Goal: Entertainment & Leisure: Consume media (video, audio)

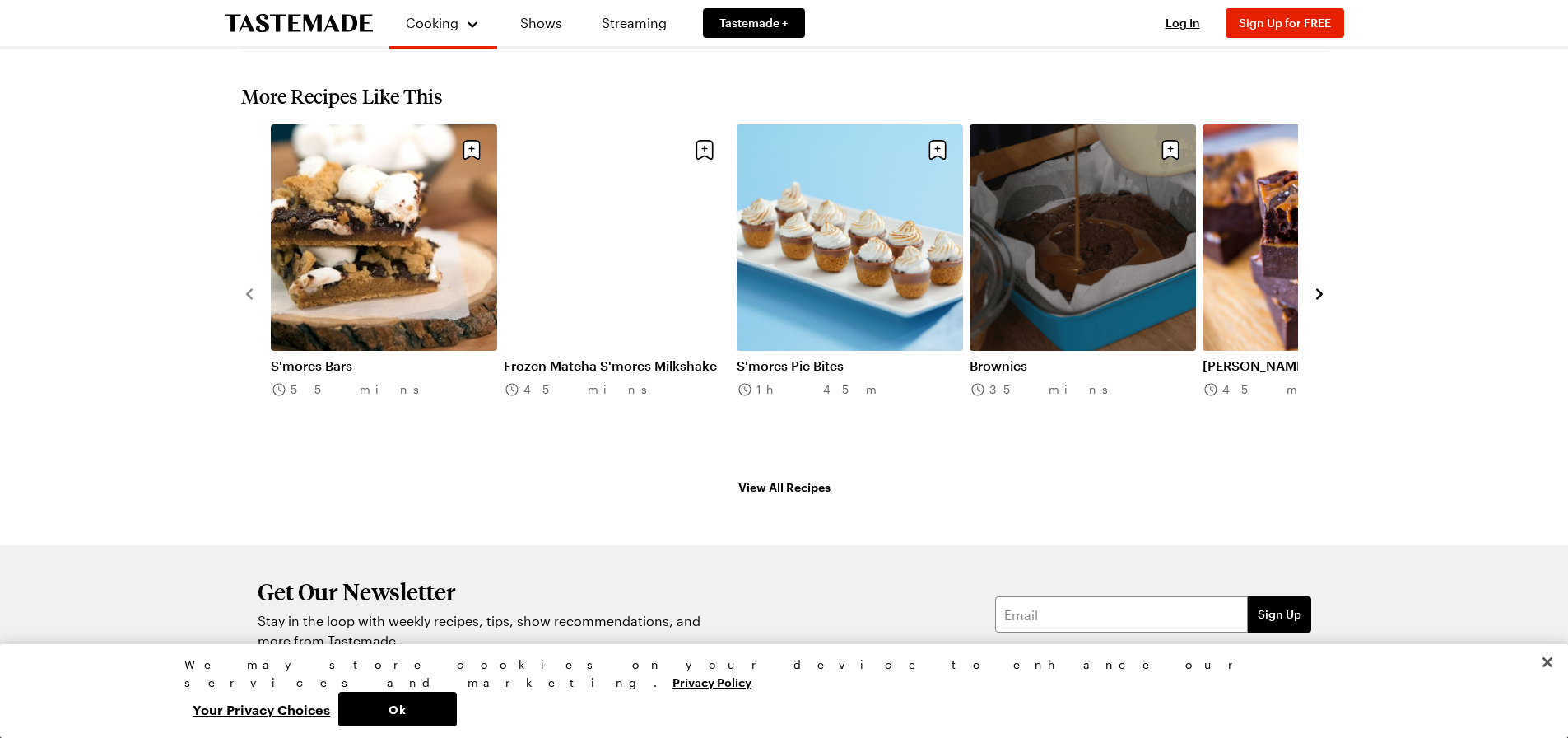
scroll to position [2027, 0]
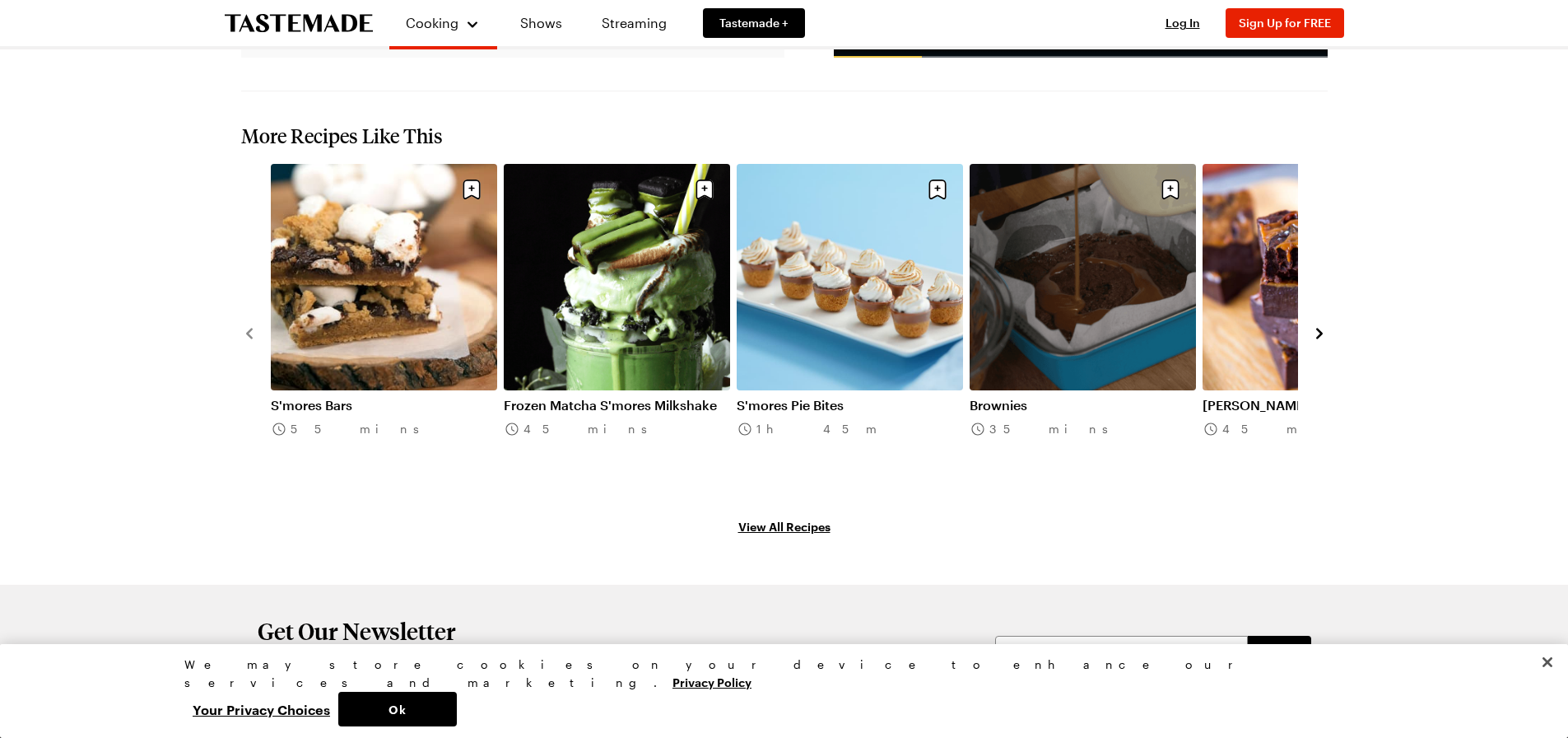
click at [1317, 329] on icon "navigate to next item" at bounding box center [1319, 334] width 7 height 11
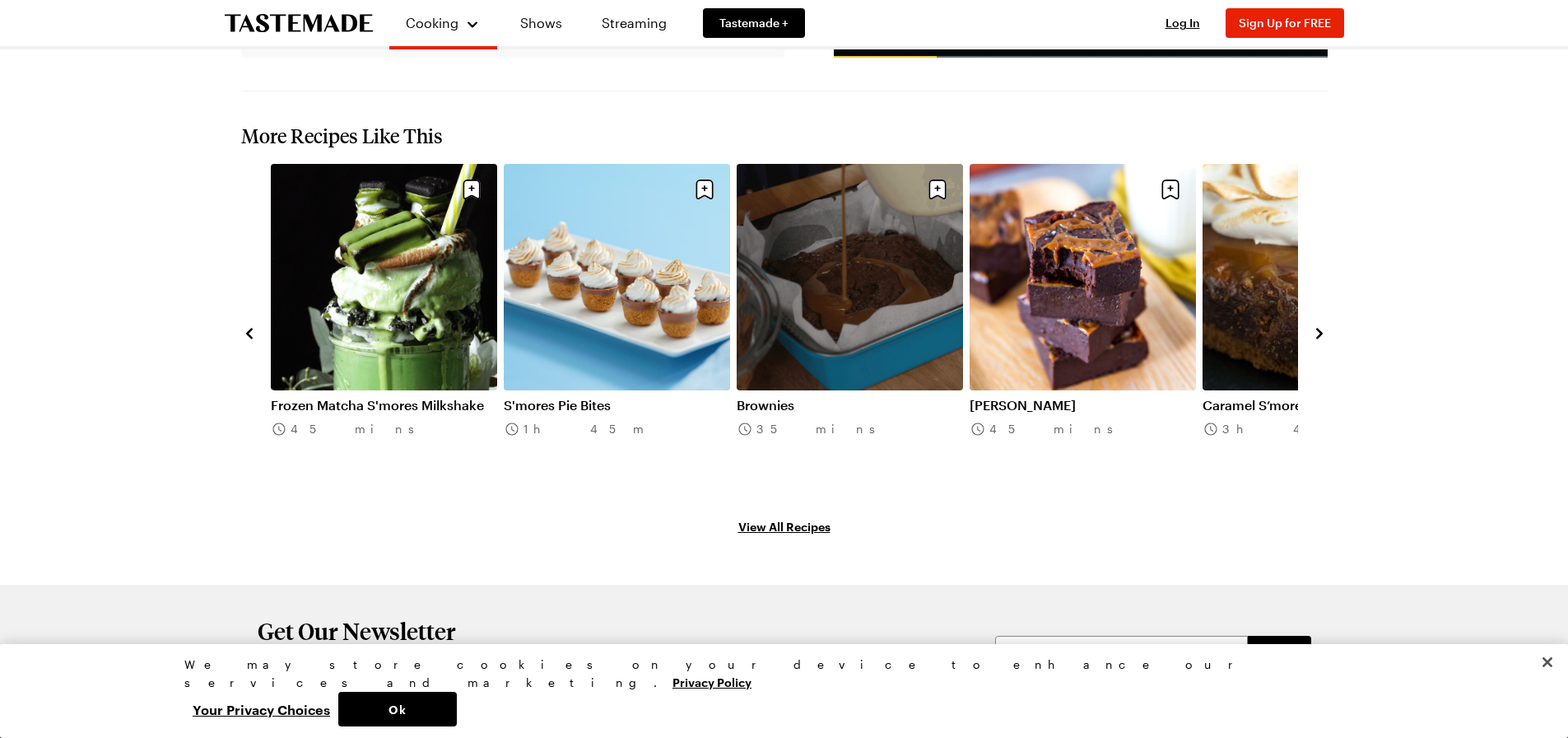
click at [1317, 329] on icon "navigate to next item" at bounding box center [1319, 334] width 7 height 11
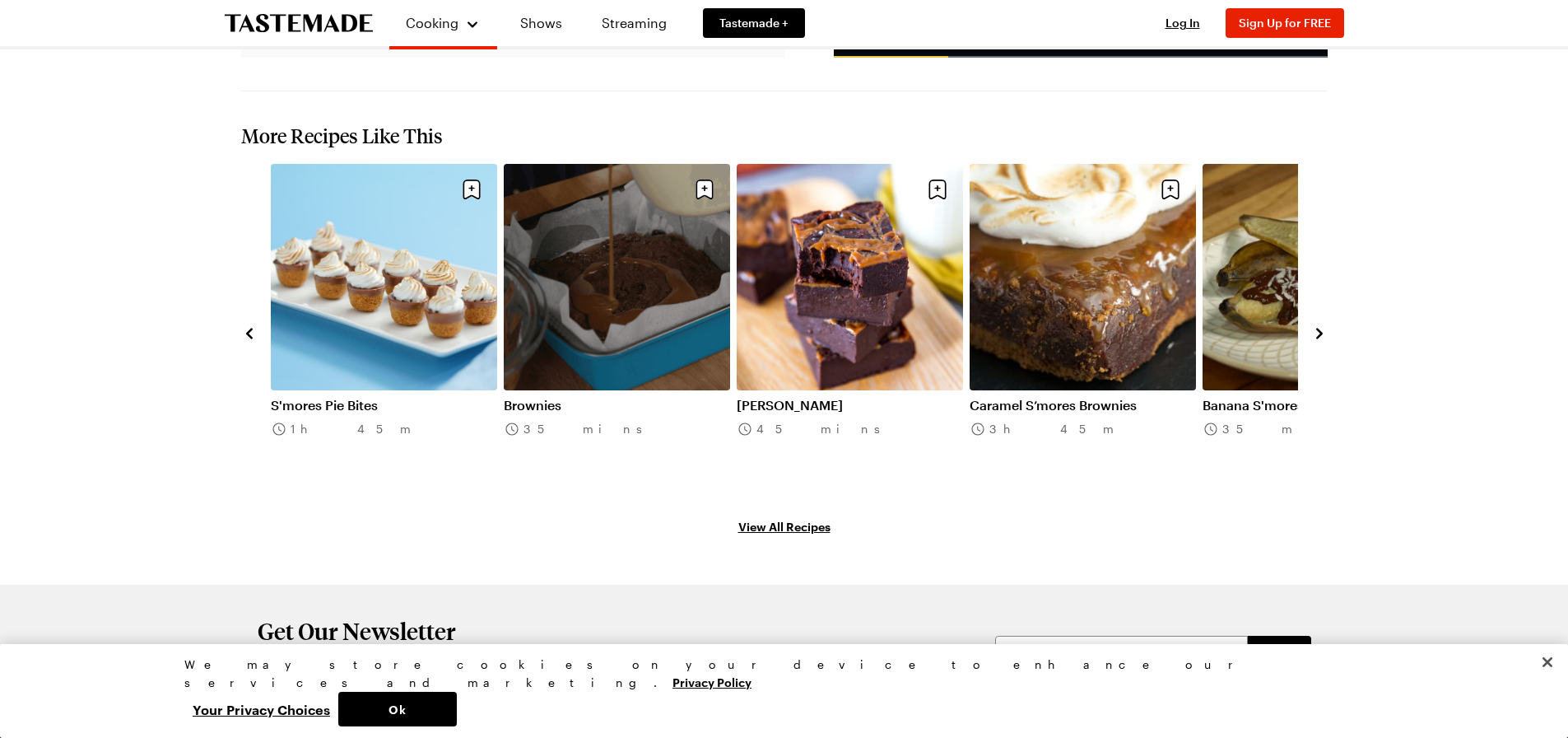
click at [1317, 329] on icon "navigate to next item" at bounding box center [1319, 334] width 7 height 11
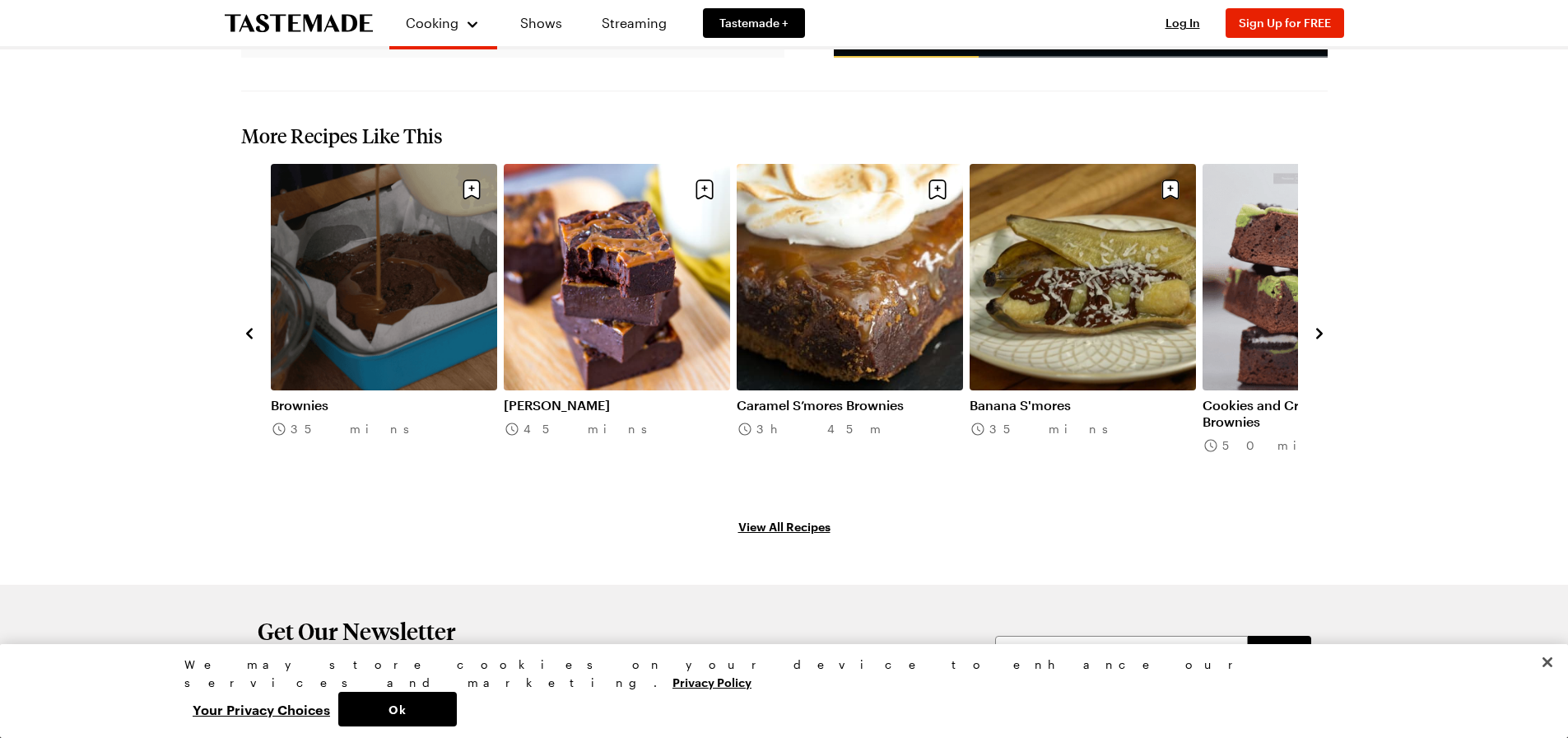
click at [1313, 325] on icon "navigate to next item" at bounding box center [1319, 333] width 17 height 17
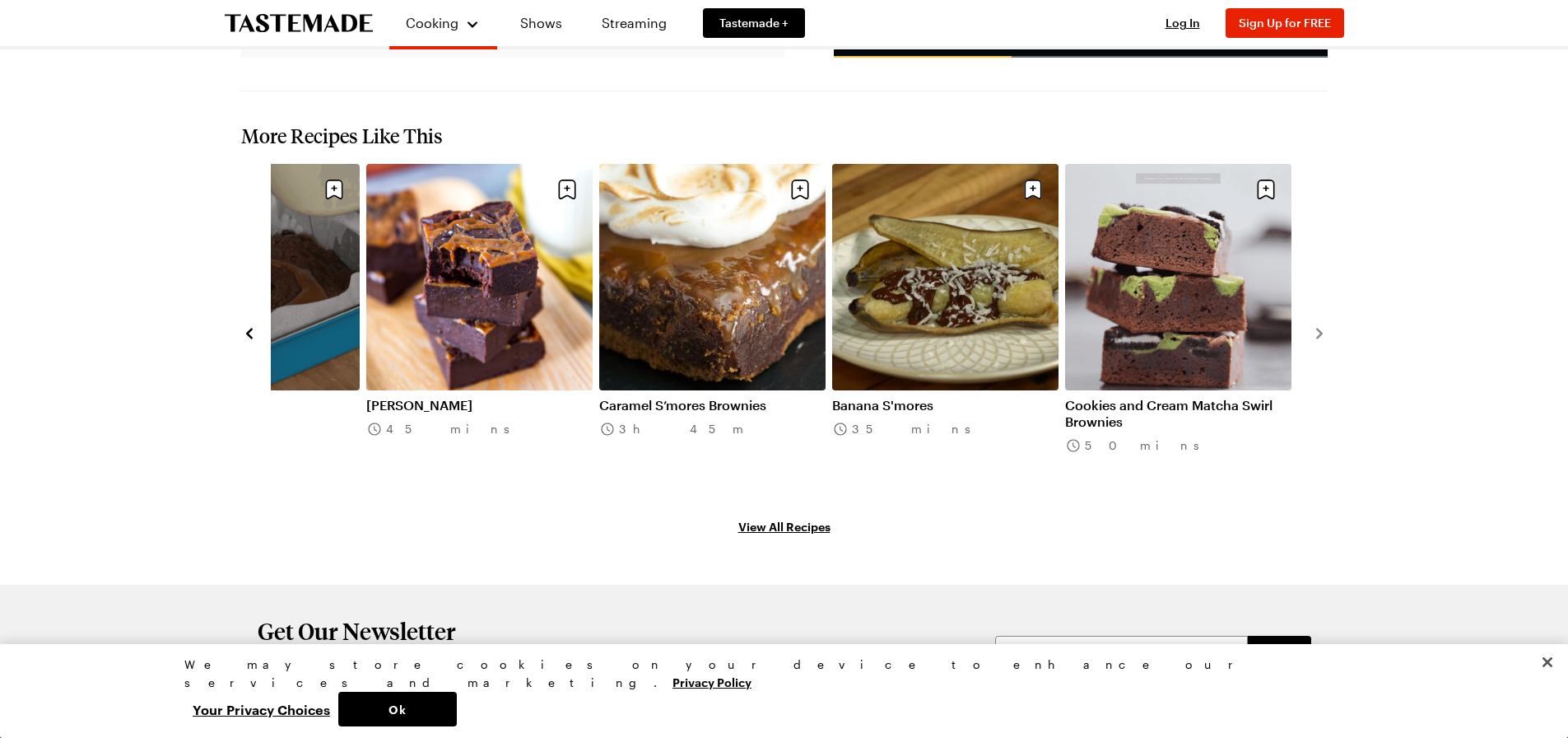
click at [248, 323] on button "navigate to previous item" at bounding box center [249, 332] width 17 height 20
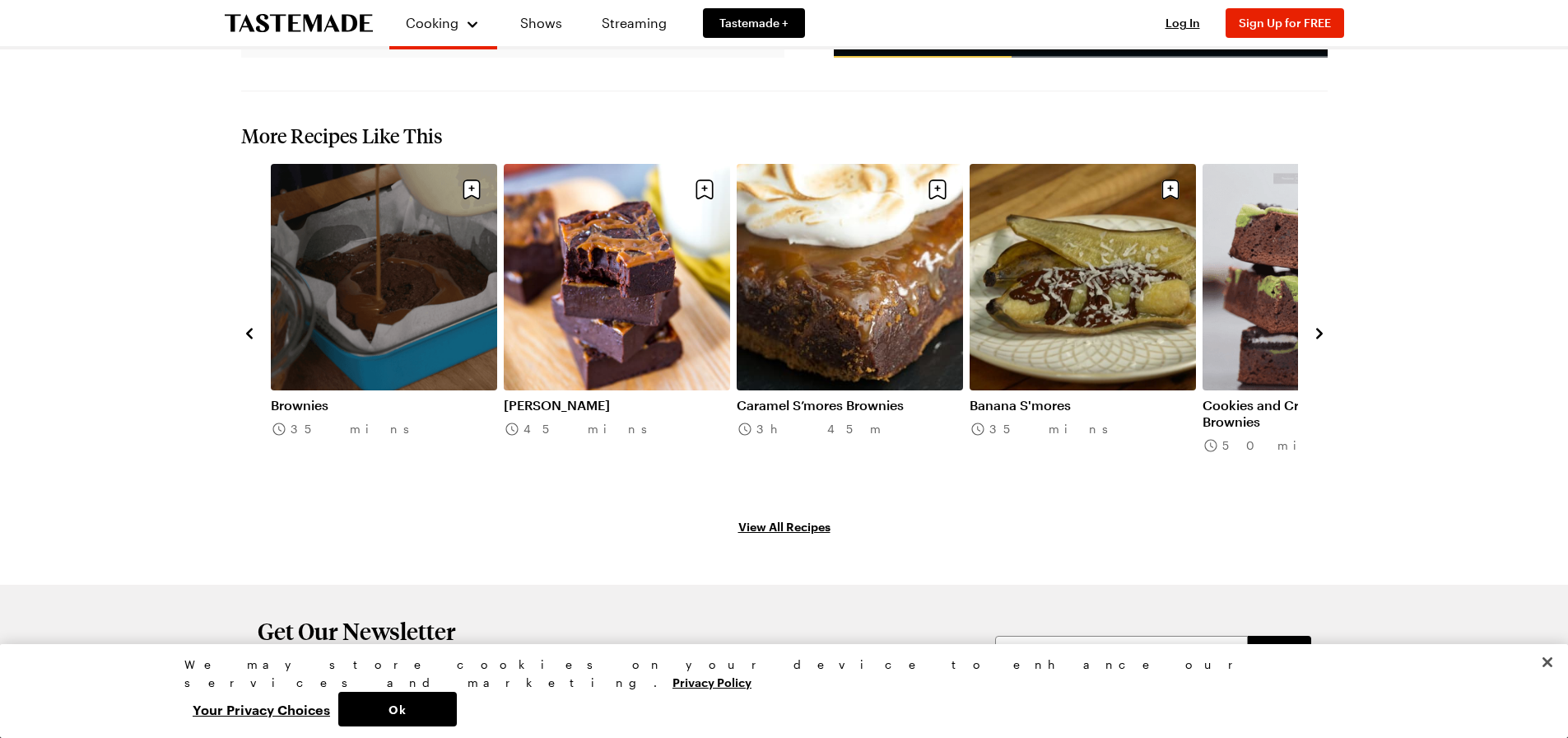
click at [249, 323] on button "navigate to previous item" at bounding box center [249, 332] width 17 height 20
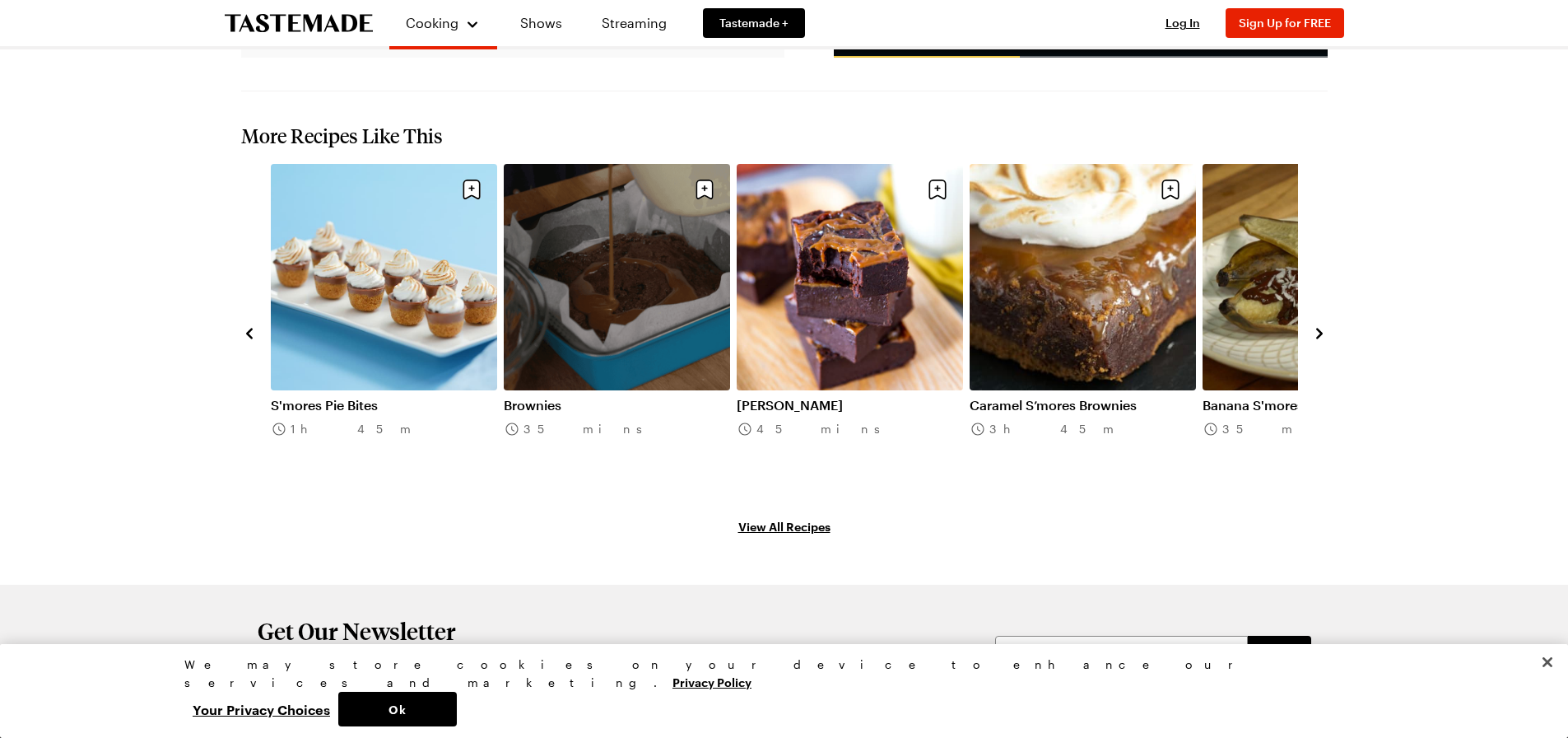
click at [249, 323] on button "navigate to previous item" at bounding box center [249, 332] width 17 height 20
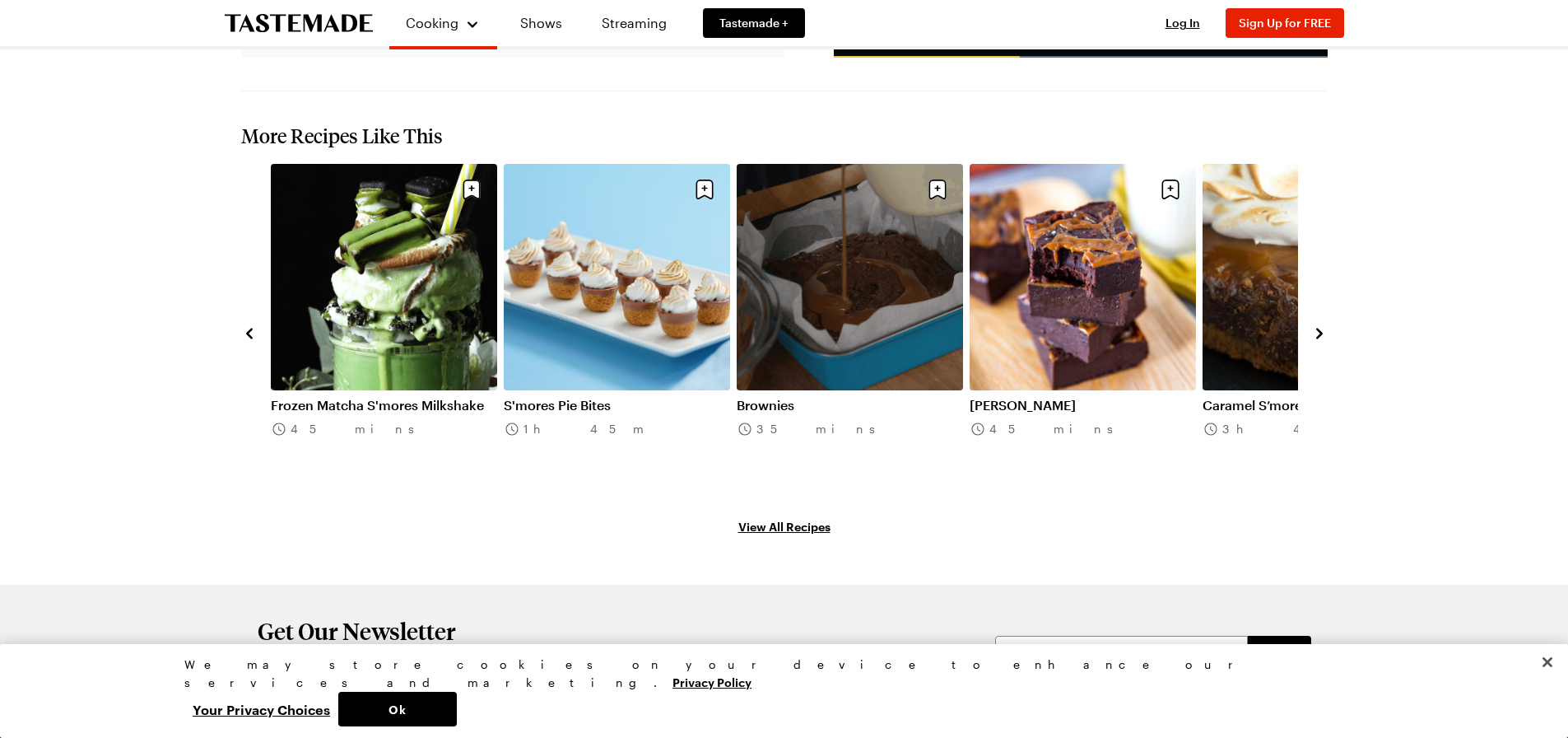
click at [249, 323] on button "navigate to previous item" at bounding box center [249, 332] width 17 height 20
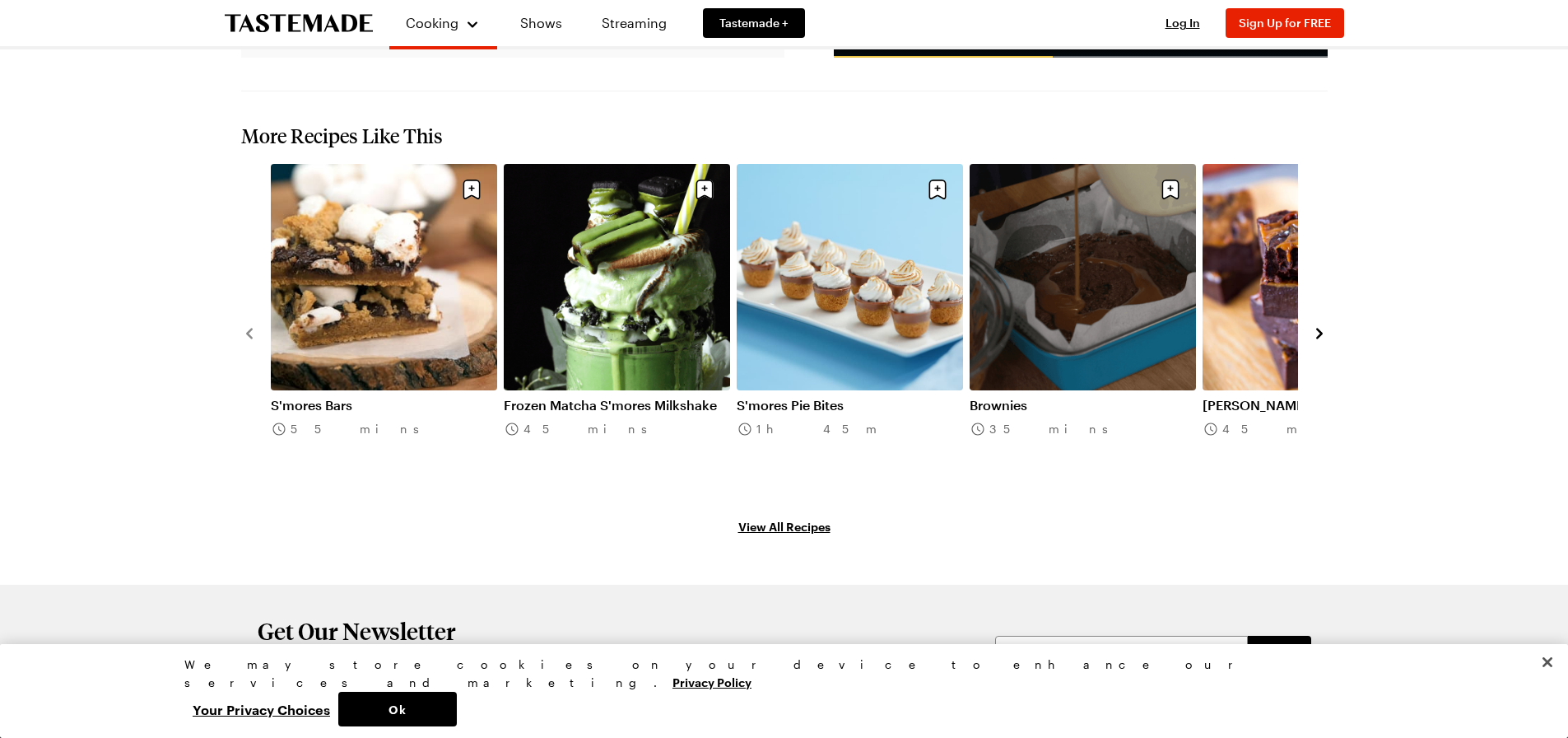
click at [637, 397] on link "Frozen Matcha S'mores Milkshake" at bounding box center [617, 405] width 226 height 17
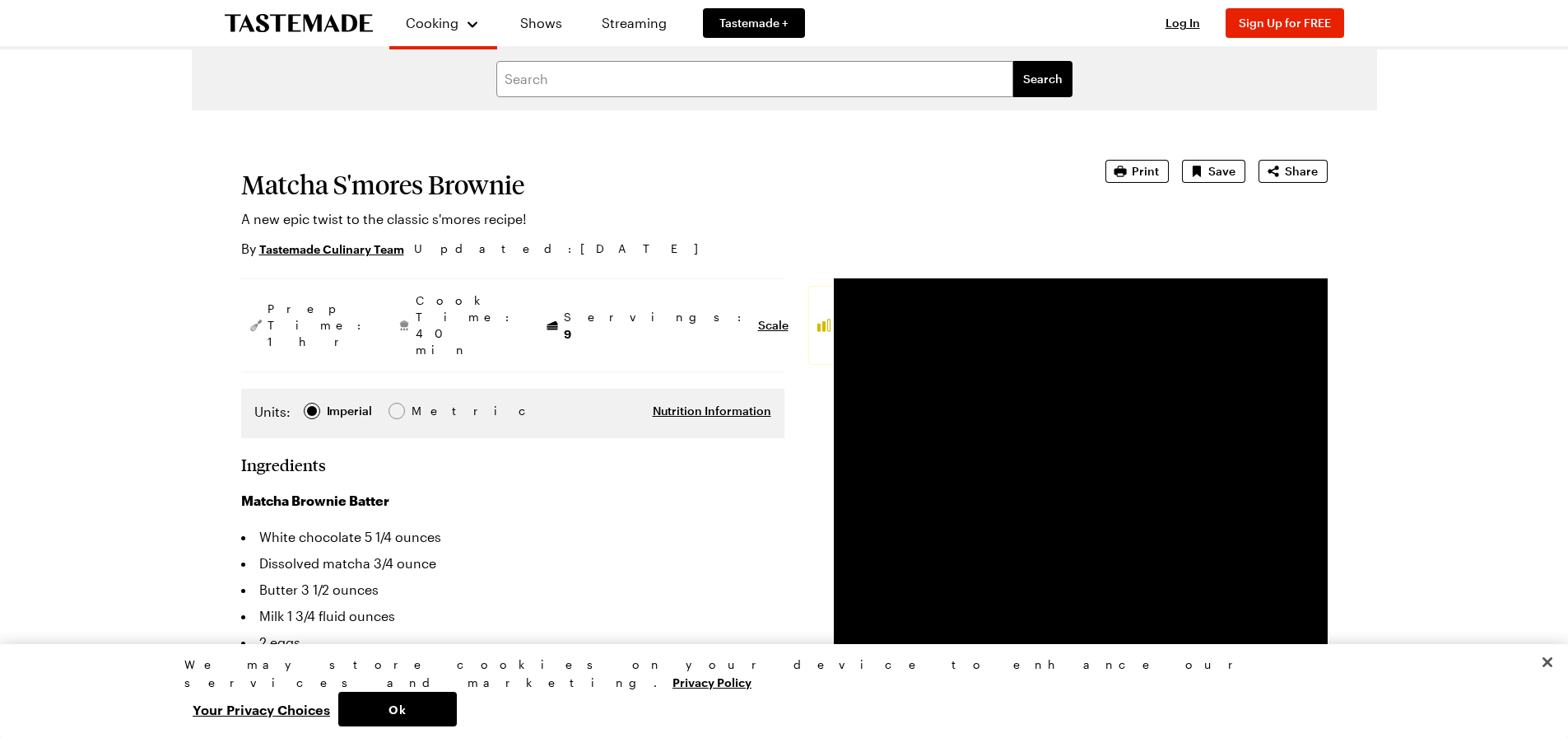
scroll to position [0, 0]
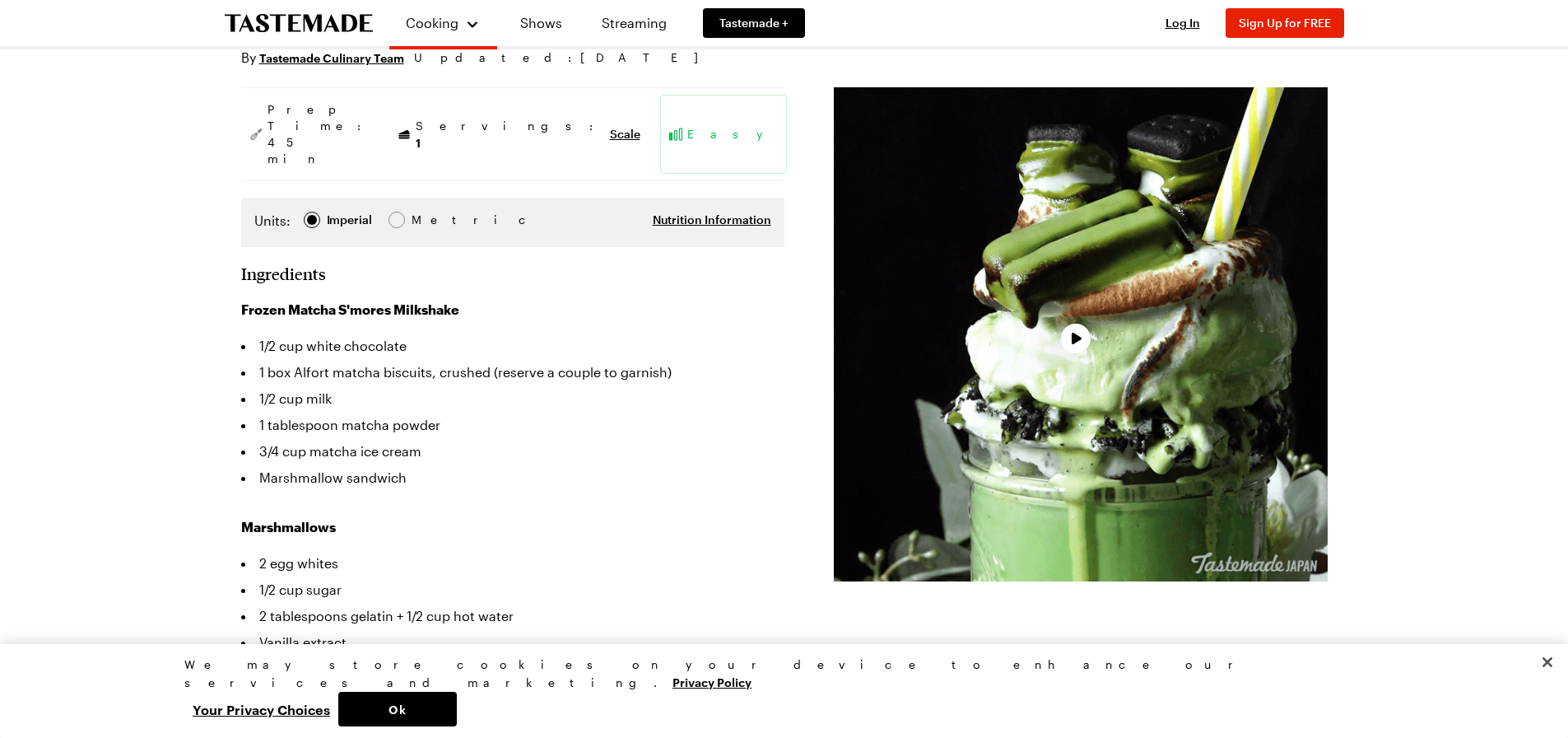
scroll to position [165, 0]
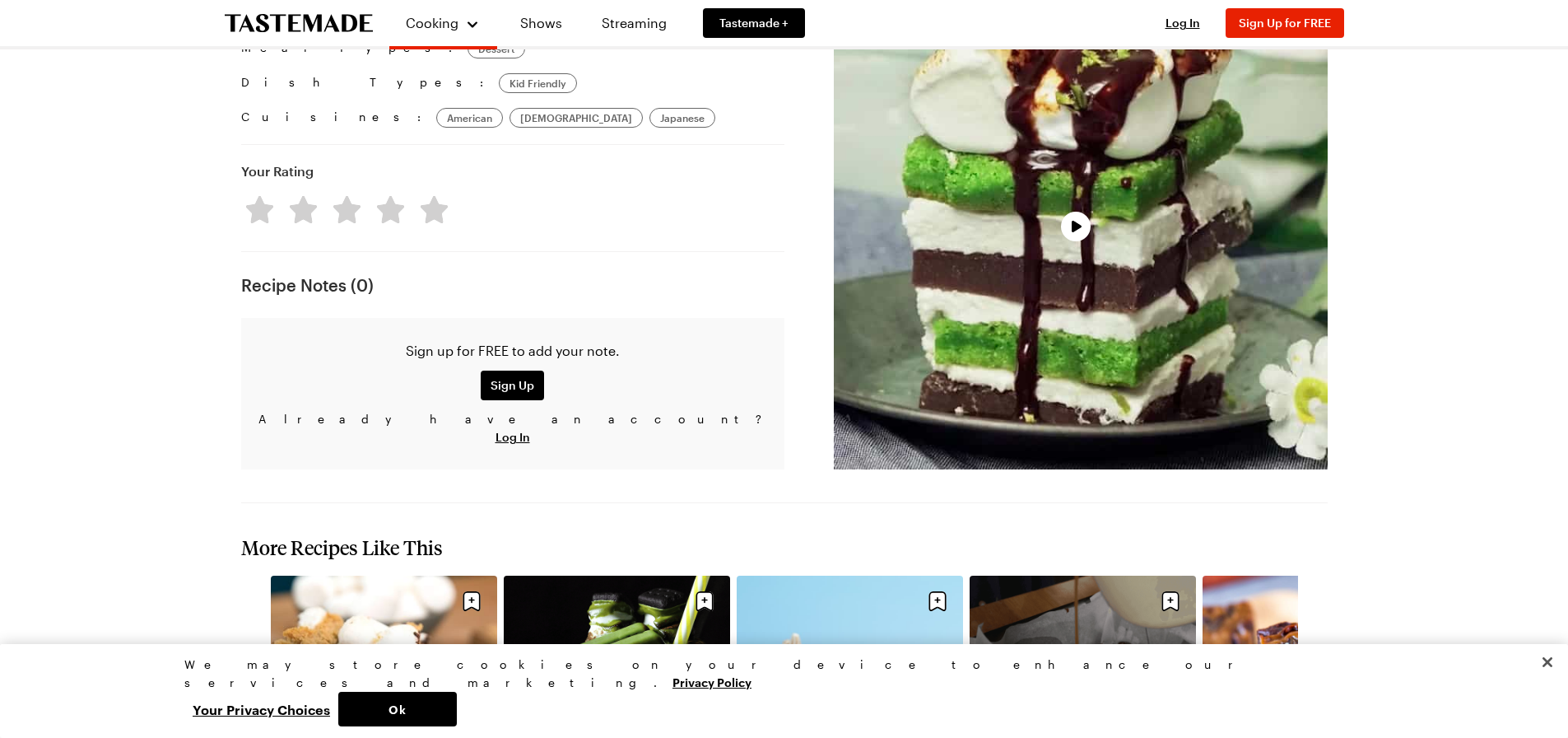
scroll to position [875, 0]
